Goal: Transaction & Acquisition: Purchase product/service

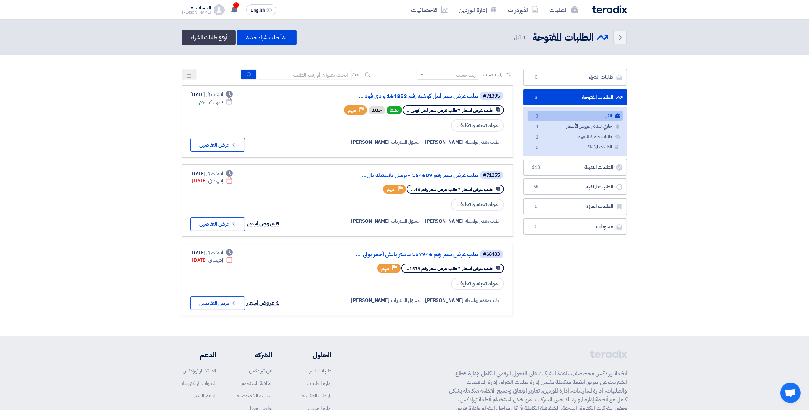
click at [233, 6] on span "1" at bounding box center [235, 4] width 5 height 5
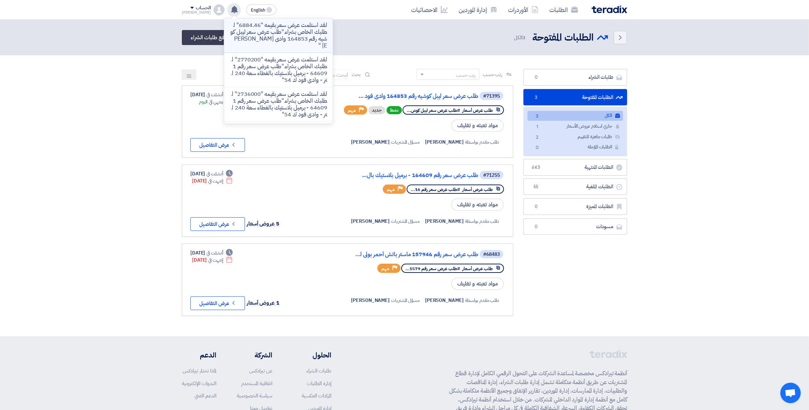
click at [258, 42] on p "لقد استلمت عرض سعر بقيمه "6884.46" لطلبك الخاص بشراء."طلب عرض سعر ليبل كوشيه رق…" at bounding box center [279, 35] width 98 height 27
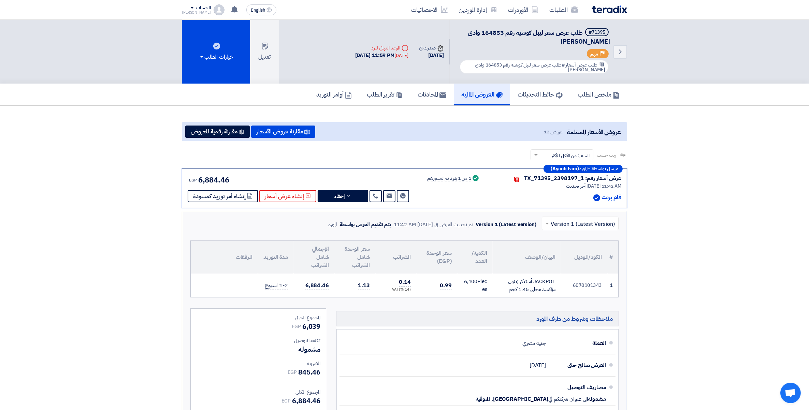
scroll to position [59, 0]
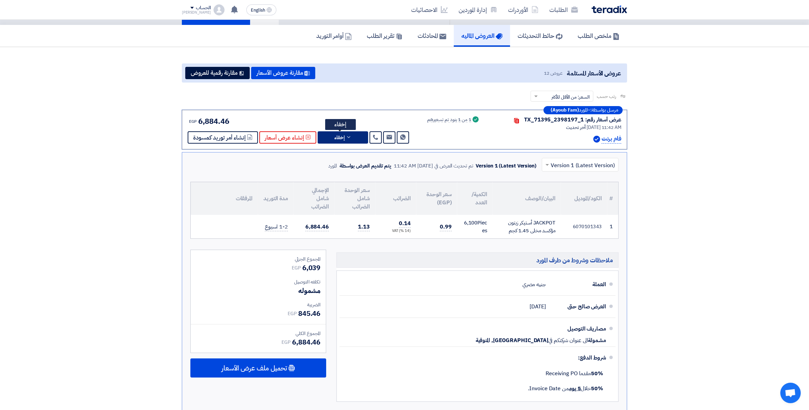
click at [346, 134] on icon at bounding box center [348, 136] width 5 height 5
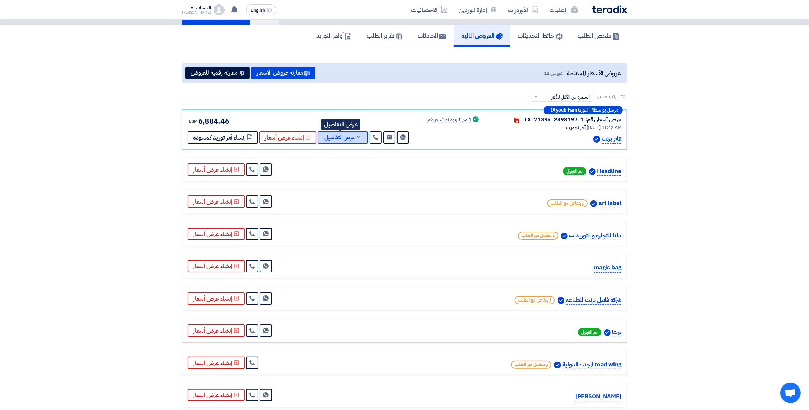
click at [346, 137] on span "عرض التفاصيل" at bounding box center [339, 137] width 30 height 5
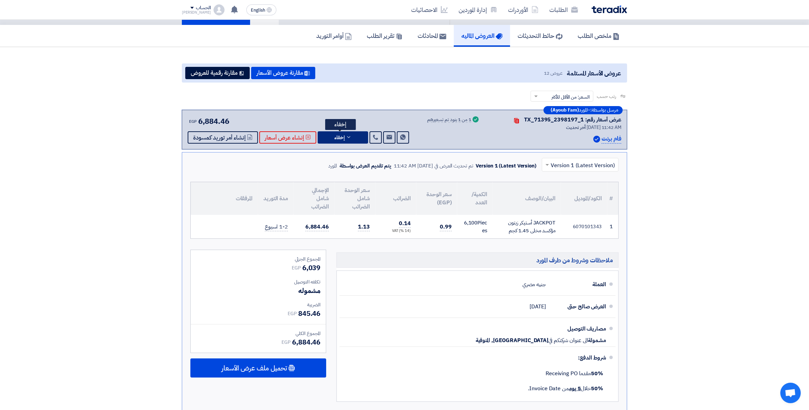
click at [350, 137] on button "إخفاء" at bounding box center [343, 137] width 50 height 12
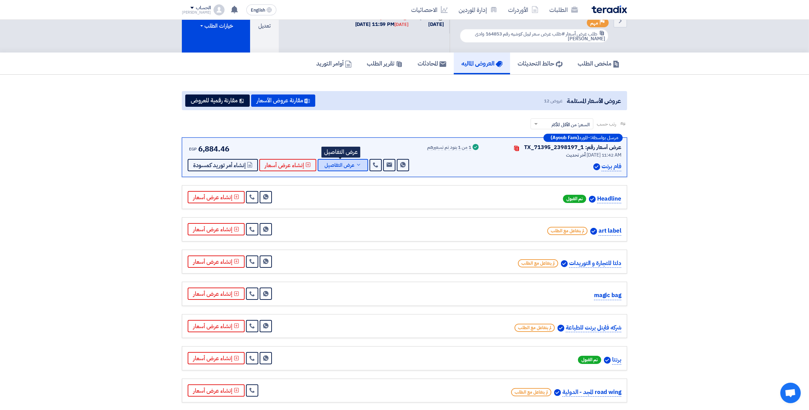
scroll to position [0, 0]
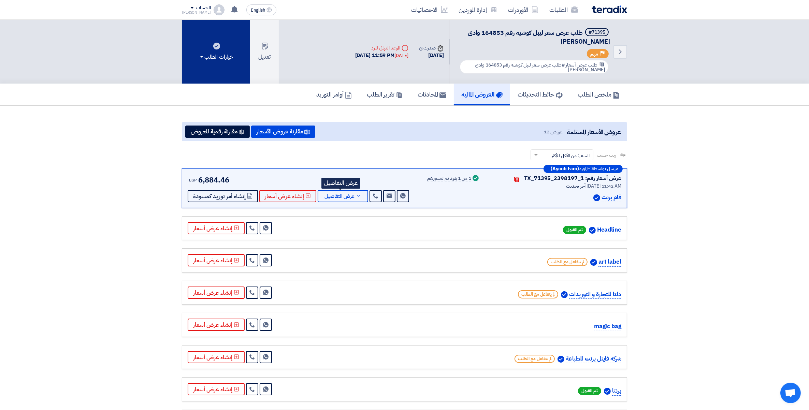
click at [202, 55] on div "خيارات الطلب" at bounding box center [216, 57] width 34 height 8
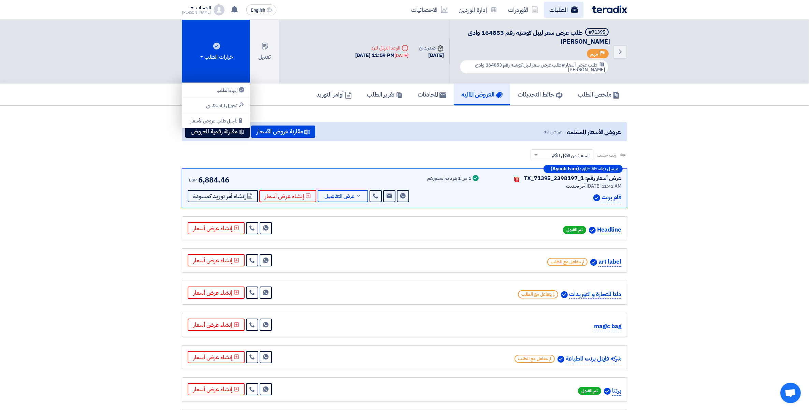
click at [563, 9] on link "الطلبات" at bounding box center [564, 10] width 40 height 16
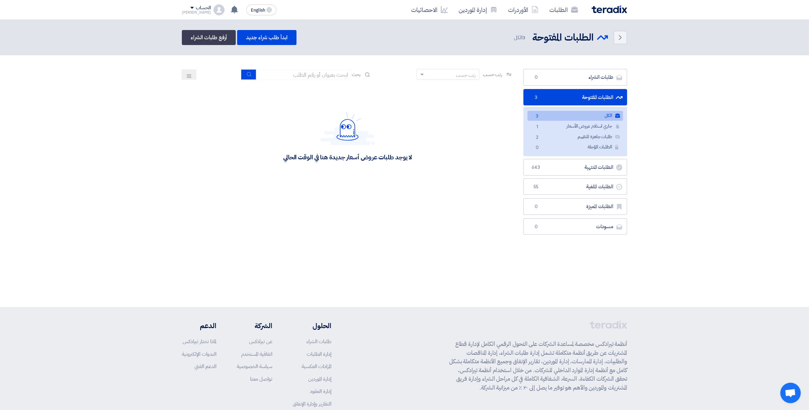
click at [190, 9] on span at bounding box center [191, 8] width 3 height 2
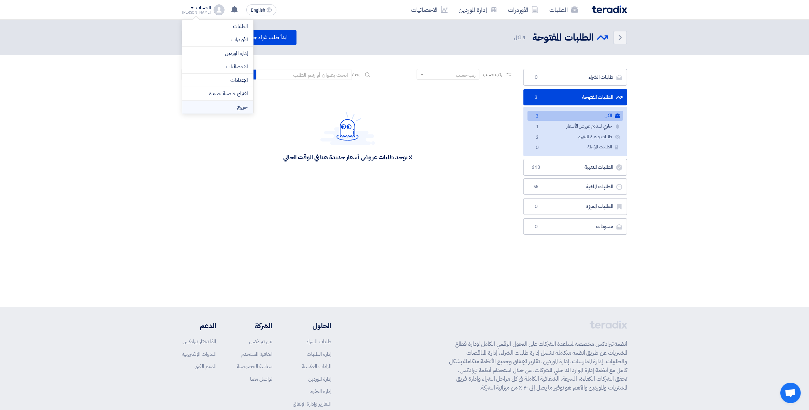
click at [234, 111] on li "خروج" at bounding box center [217, 107] width 71 height 13
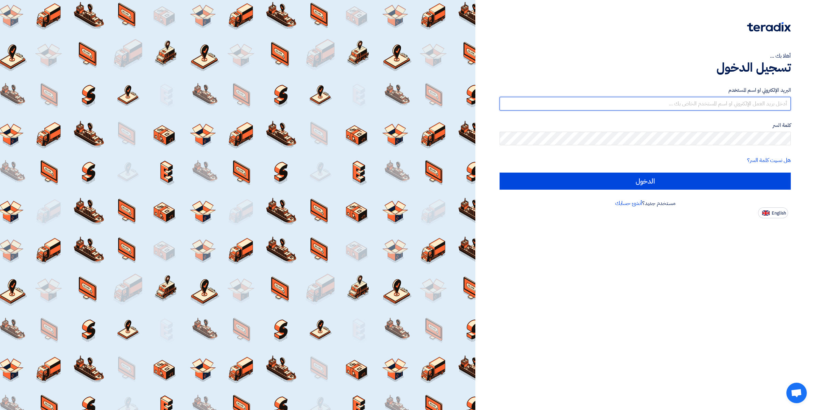
type input "[PERSON_NAME][EMAIL_ADDRESS][DOMAIN_NAME]"
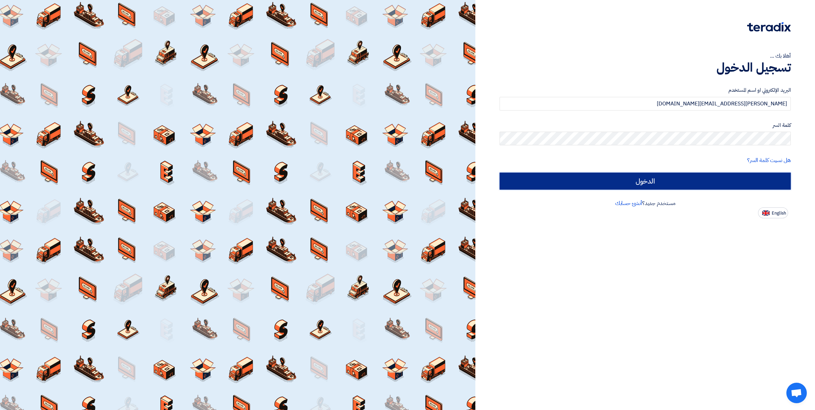
click at [643, 181] on input "الدخول" at bounding box center [645, 181] width 291 height 17
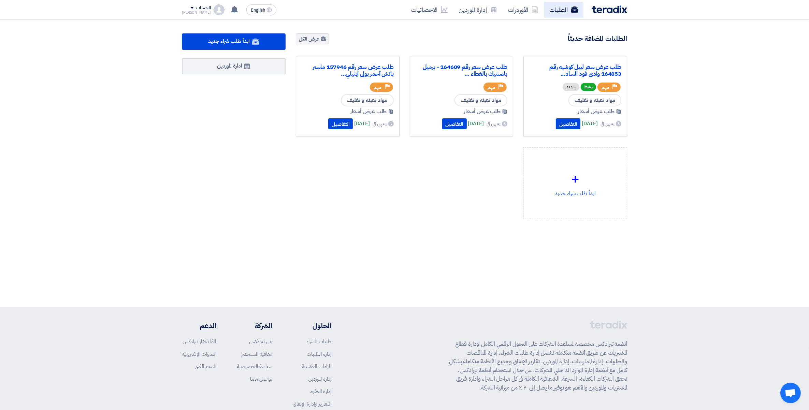
click at [557, 11] on link "الطلبات" at bounding box center [564, 10] width 40 height 16
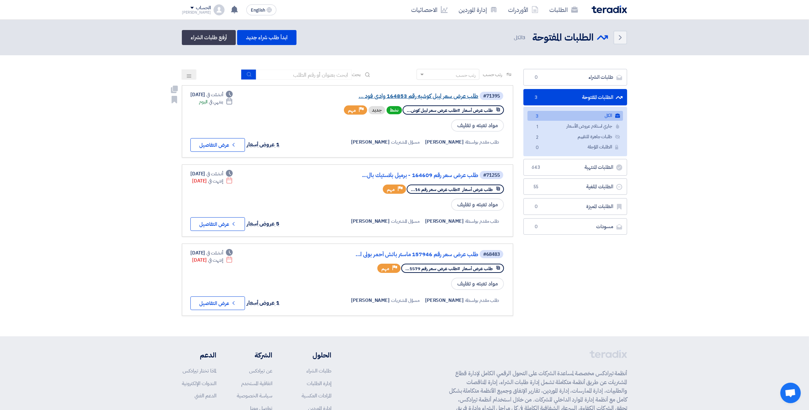
click at [426, 96] on link "طلب عرض سعر ليبل كوشيه رقم 164853 وادى فود ..." at bounding box center [410, 96] width 136 height 6
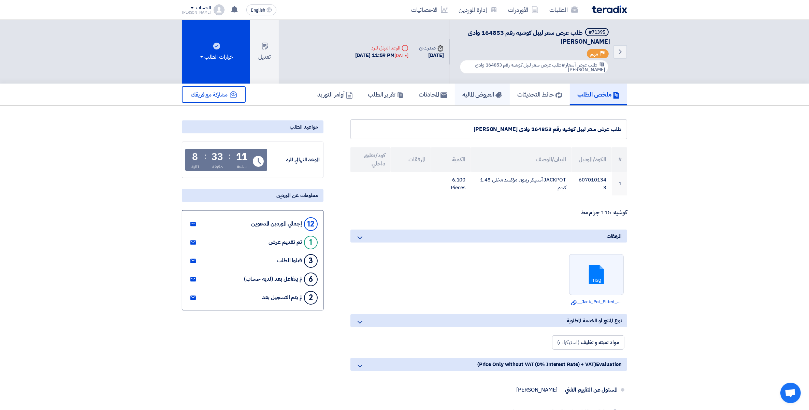
click at [468, 96] on h5 "العروض الماليه" at bounding box center [482, 94] width 40 height 8
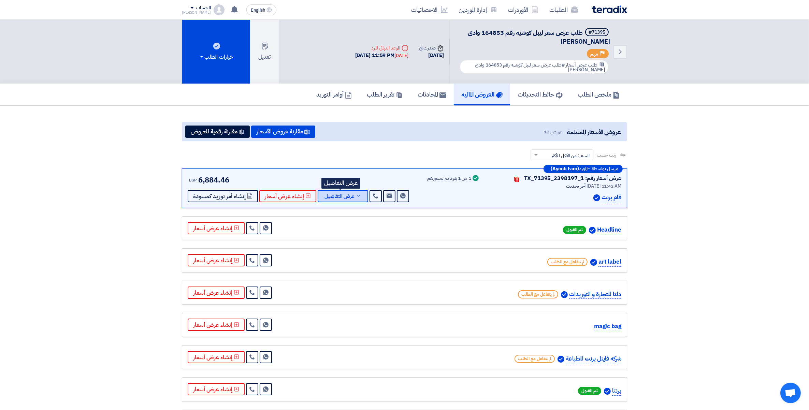
click at [356, 193] on icon at bounding box center [358, 195] width 5 height 5
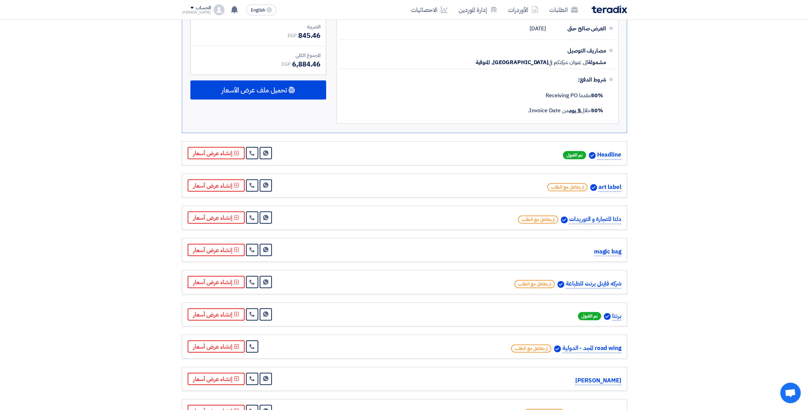
scroll to position [469, 0]
